Goal: Transaction & Acquisition: Download file/media

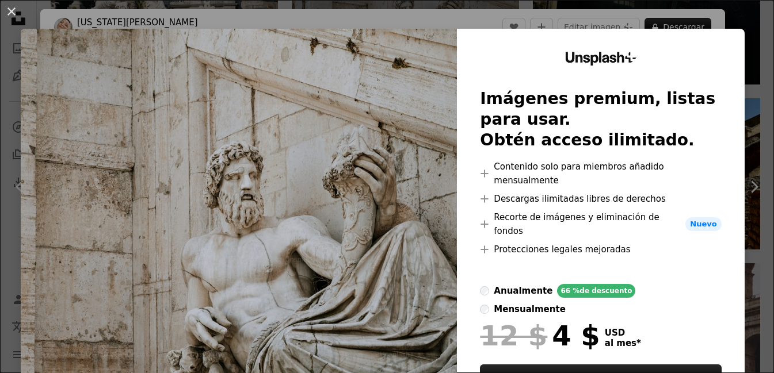
scroll to position [11, 0]
